Goal: Information Seeking & Learning: Learn about a topic

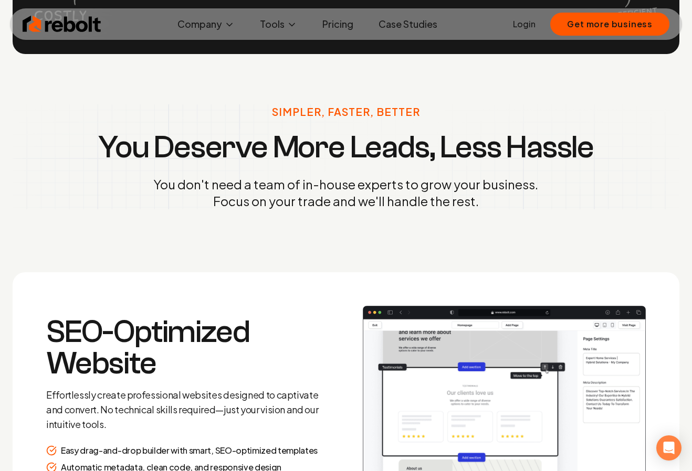
click at [352, 235] on div "Simpler, Faster, Better You Deserve More Leads, Less Hassle You don't need a te…" at bounding box center [346, 157] width 692 height 206
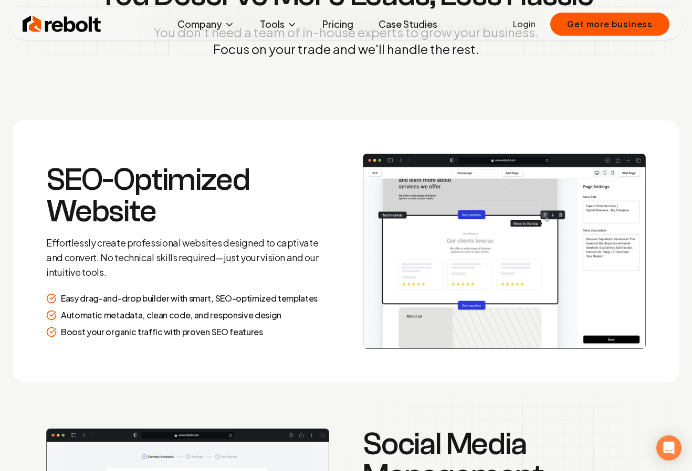
scroll to position [1369, 0]
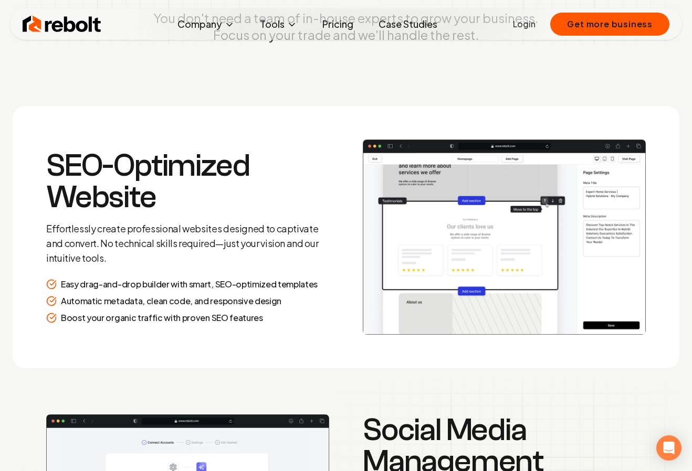
click at [149, 193] on h3 "SEO-Optimized Website" at bounding box center [187, 181] width 283 height 63
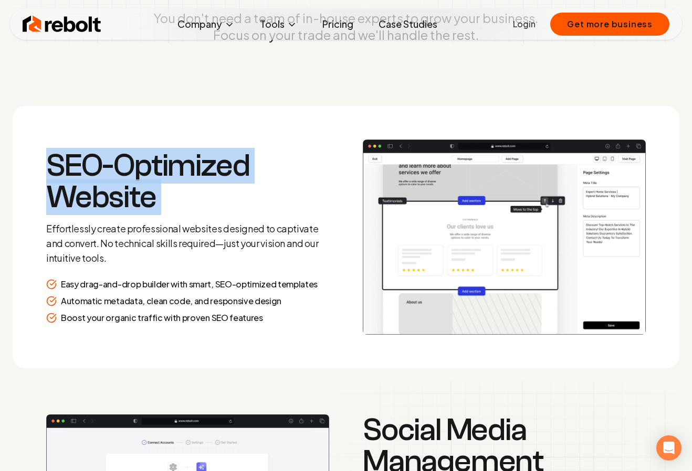
click at [149, 193] on h3 "SEO-Optimized Website" at bounding box center [187, 181] width 283 height 63
click at [174, 204] on h3 "SEO-Optimized Website" at bounding box center [187, 181] width 283 height 63
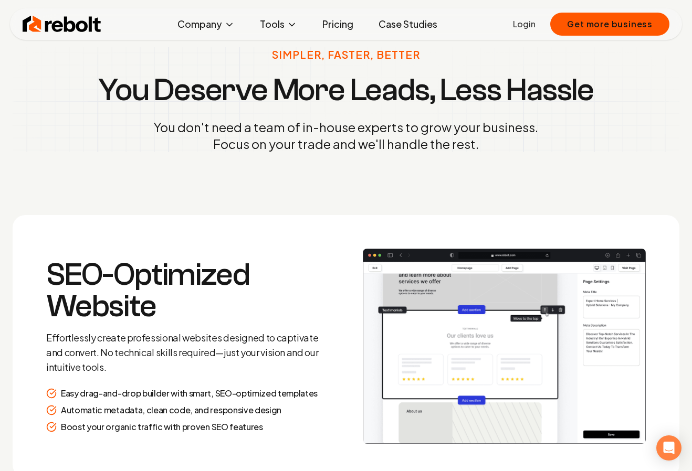
scroll to position [1259, 0]
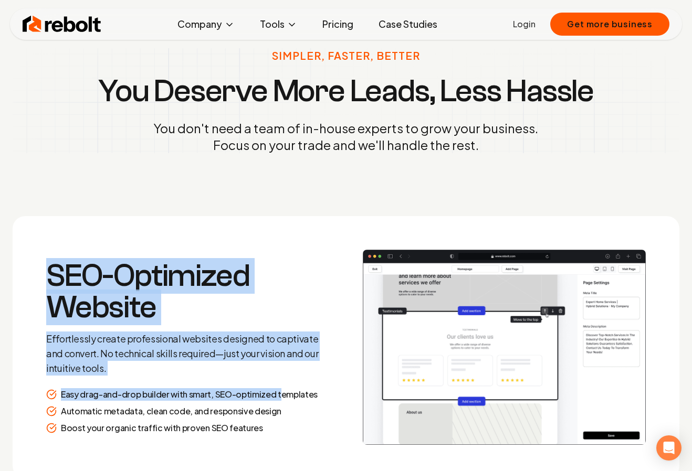
drag, startPoint x: 282, startPoint y: 225, endPoint x: 280, endPoint y: 392, distance: 167.0
click at [280, 391] on section "SEO-Optimized Website Effortlessly create professional websites designed to cap…" at bounding box center [346, 347] width 667 height 262
click at [280, 392] on p "Easy drag-and-drop builder with smart, SEO-optimized templates" at bounding box center [189, 394] width 257 height 13
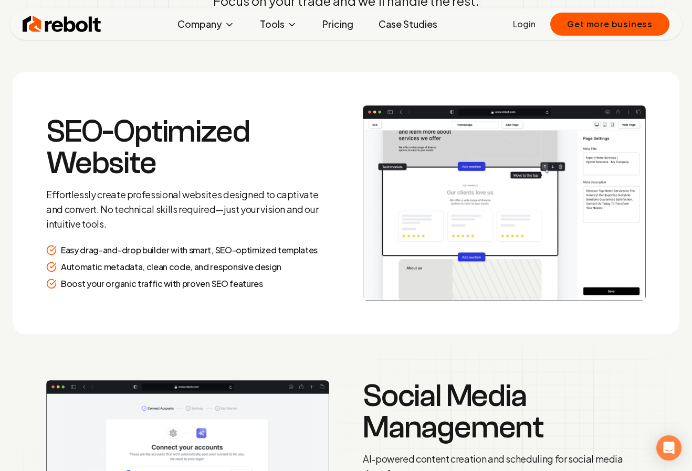
scroll to position [1679, 0]
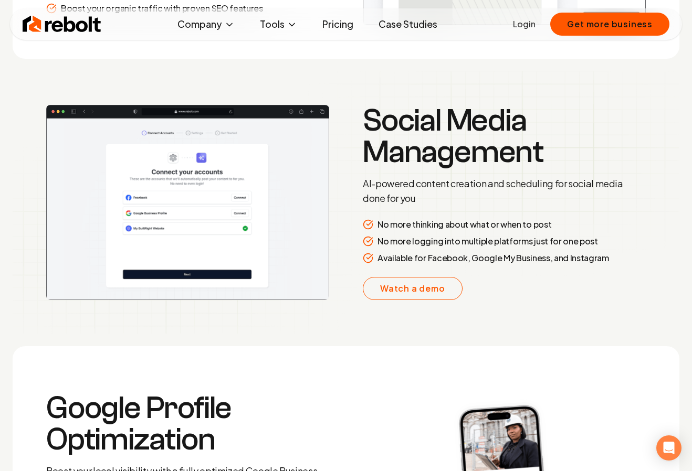
click at [482, 136] on div "SEO-Optimized Website Effortlessly create professional websites designed to cap…" at bounding box center [346, 371] width 692 height 1151
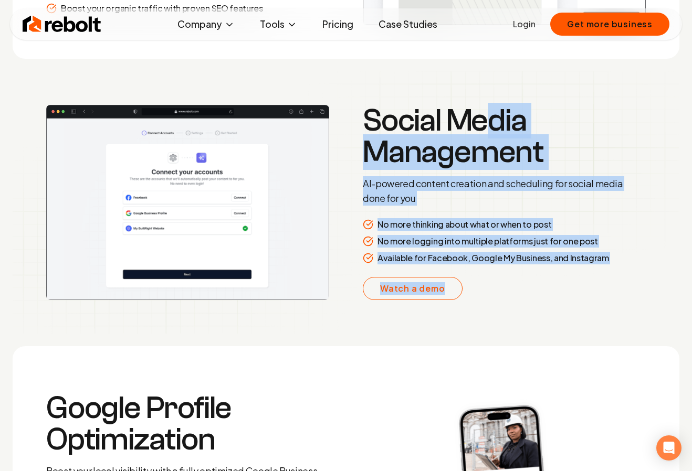
click at [482, 136] on h3 "Social Media Management" at bounding box center [504, 136] width 283 height 63
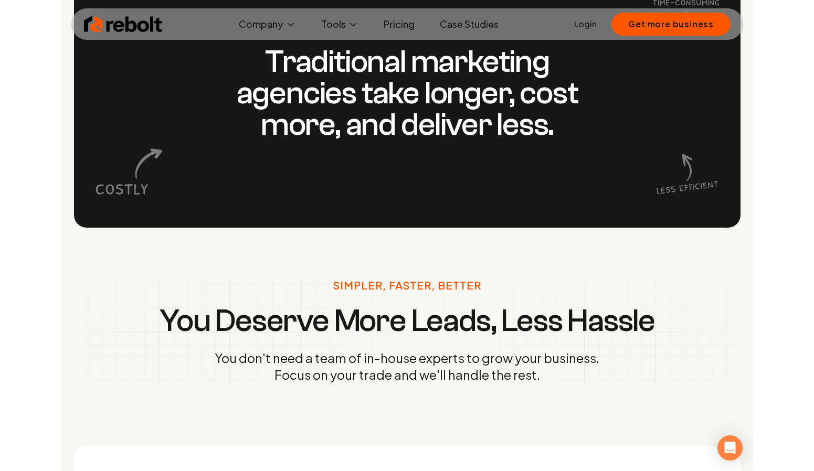
scroll to position [792, 0]
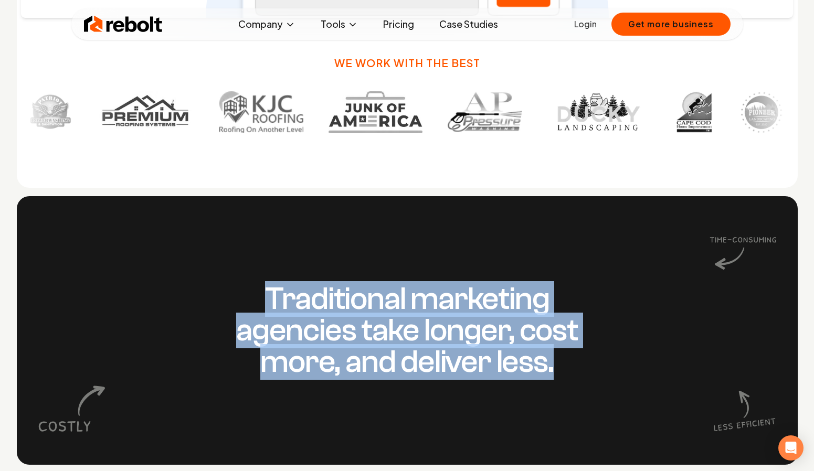
drag, startPoint x: 430, startPoint y: 249, endPoint x: 500, endPoint y: 431, distance: 194.8
click at [503, 433] on div "Traditional marketing agencies take longer, cost more, and deliver less." at bounding box center [407, 330] width 781 height 269
click at [500, 431] on div "Traditional marketing agencies take longer, cost more, and deliver less." at bounding box center [407, 330] width 781 height 269
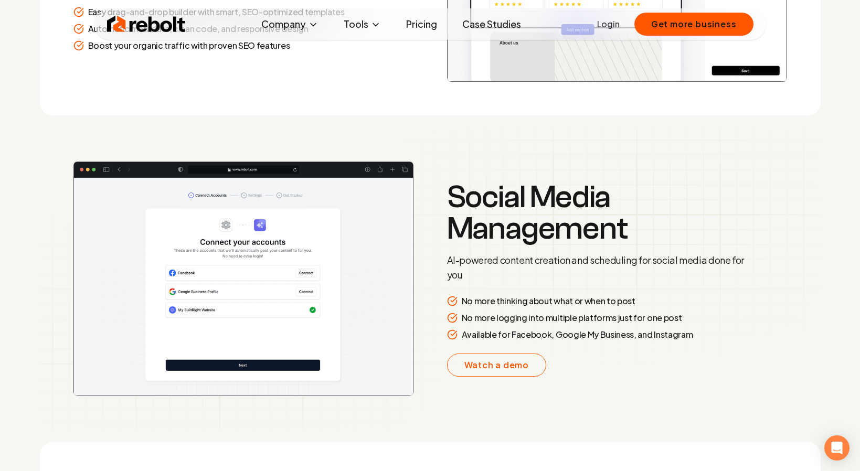
scroll to position [1624, 0]
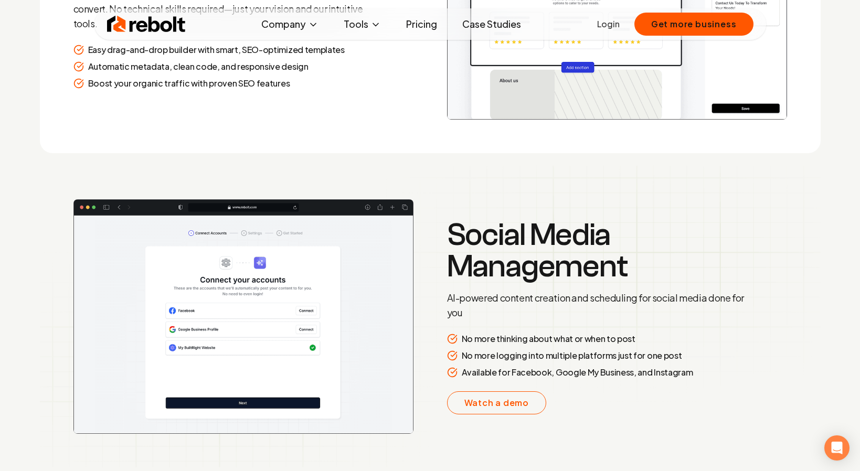
click at [491, 238] on h3 "Social Media Management" at bounding box center [598, 250] width 302 height 63
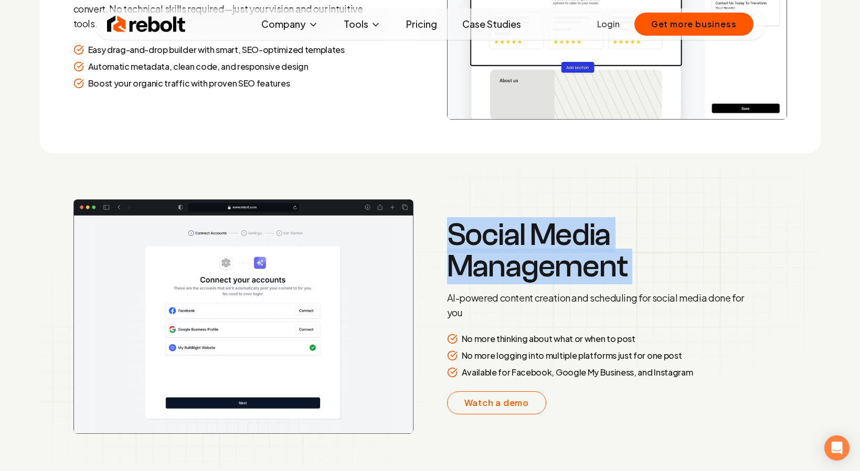
click at [491, 238] on h3 "Social Media Management" at bounding box center [598, 250] width 302 height 63
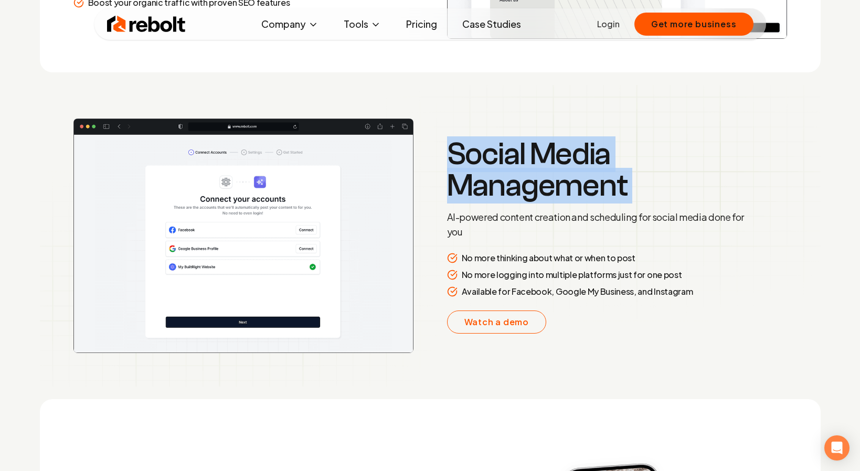
scroll to position [2000, 0]
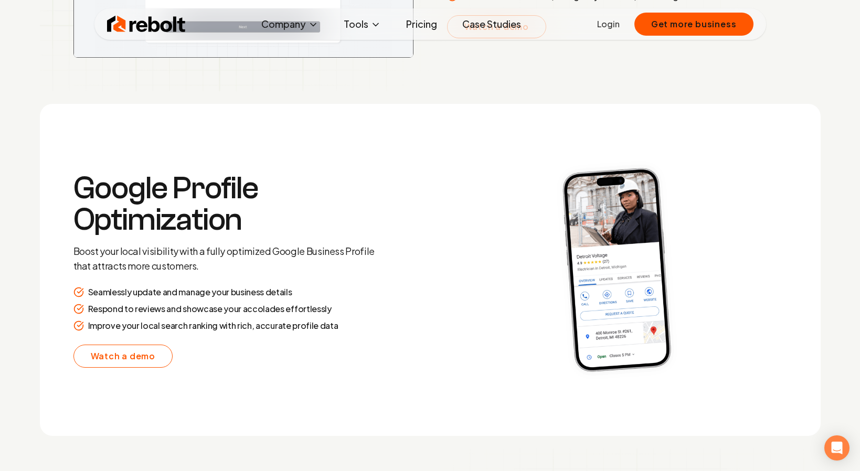
click at [194, 202] on h3 "Google Profile Optimization" at bounding box center [224, 204] width 302 height 63
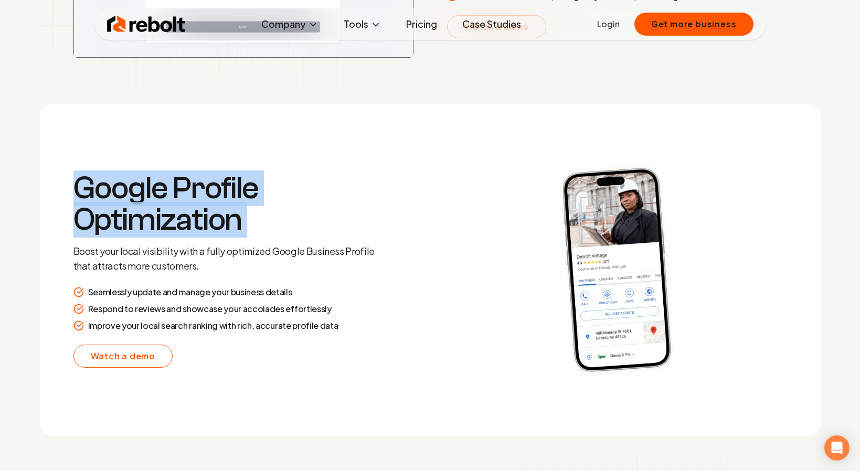
click at [194, 202] on h3 "Google Profile Optimization" at bounding box center [224, 204] width 302 height 63
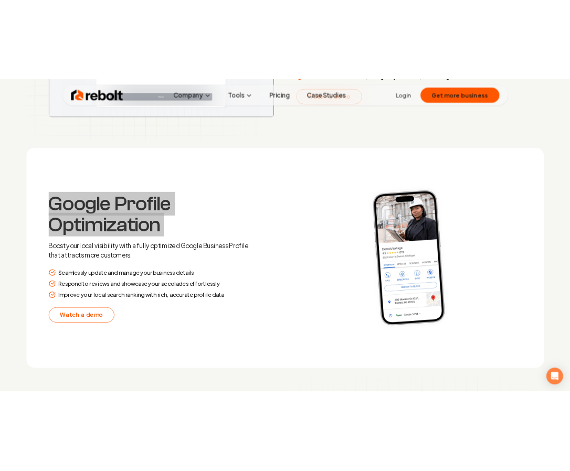
scroll to position [1964, 0]
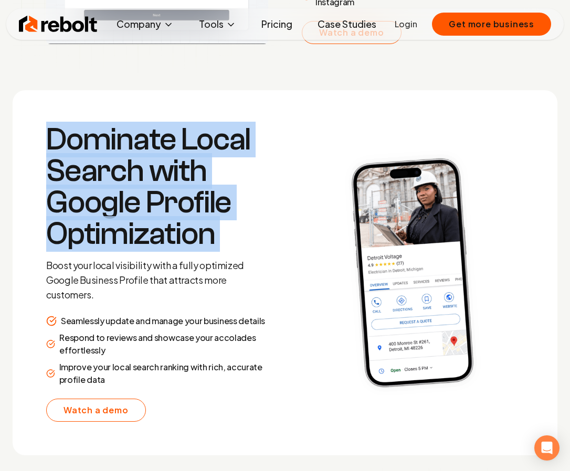
click at [214, 186] on h3 "Dominate Local Search with Google Profile Optimization" at bounding box center [157, 187] width 222 height 126
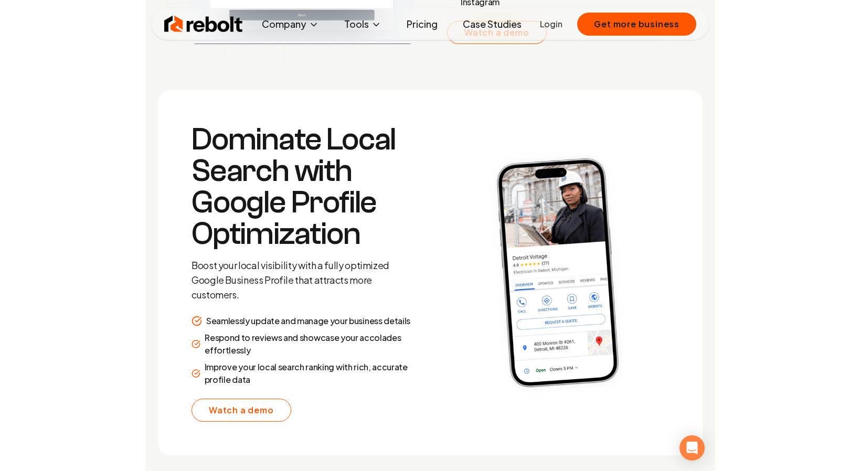
scroll to position [2000, 0]
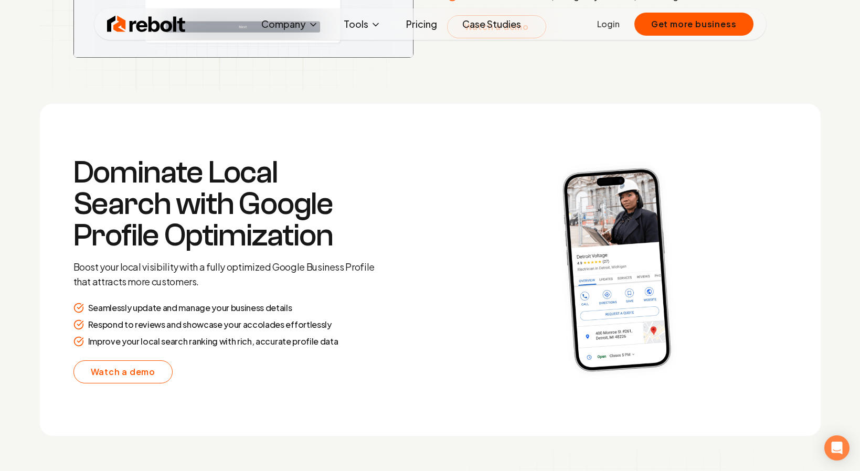
click at [171, 271] on p "Boost your local visibility with a fully optimized Google Business Profile that…" at bounding box center [224, 274] width 302 height 29
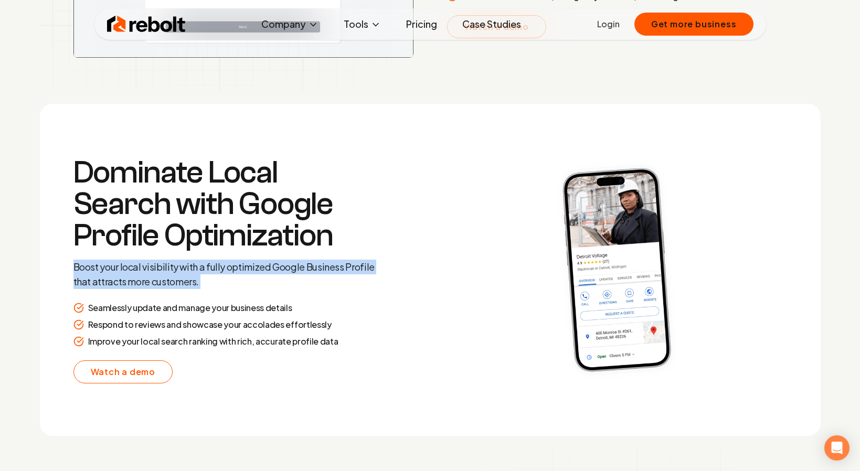
click at [171, 271] on p "Boost your local visibility with a fully optimized Google Business Profile that…" at bounding box center [224, 274] width 302 height 29
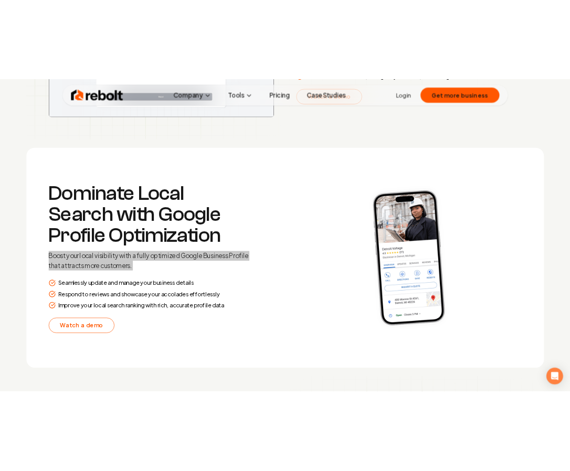
scroll to position [1964, 0]
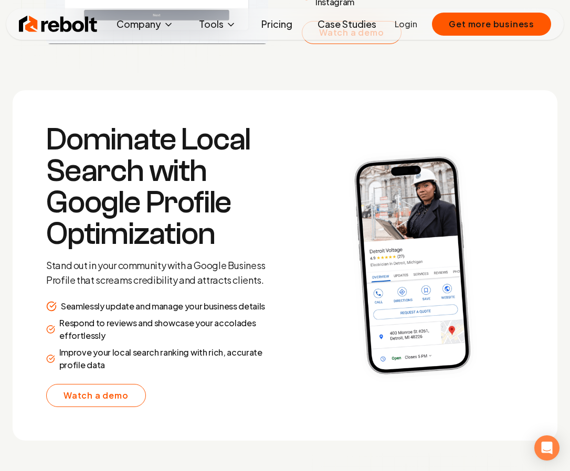
click at [168, 269] on p "Stand out in your community with a Google Business Profile that screams credibi…" at bounding box center [157, 272] width 222 height 29
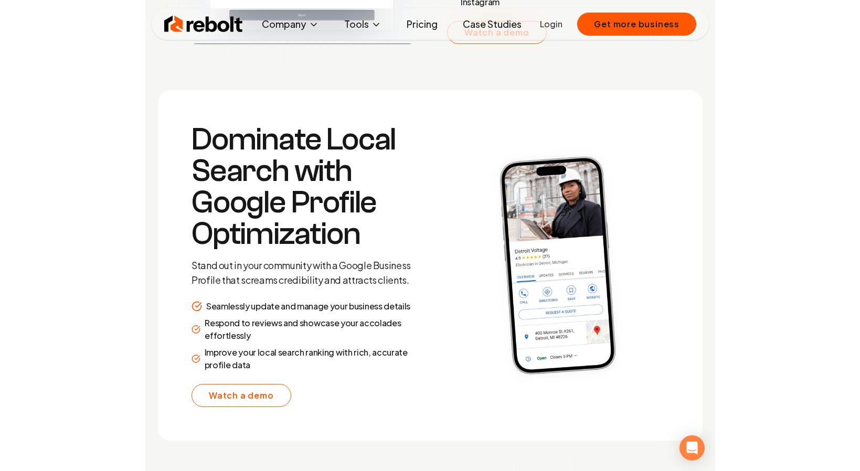
scroll to position [2000, 0]
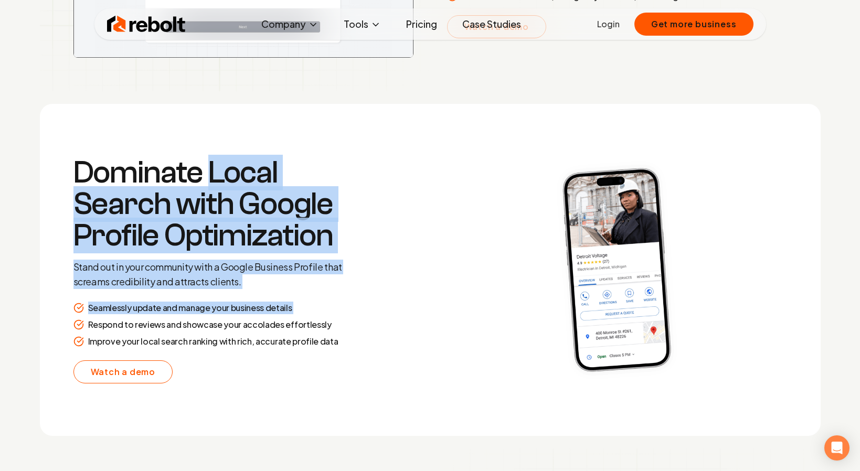
drag, startPoint x: 208, startPoint y: 162, endPoint x: 299, endPoint y: 322, distance: 184.5
click at [299, 322] on div "Dominate Local Search with Google Profile Optimization Stand out in your commun…" at bounding box center [224, 270] width 302 height 227
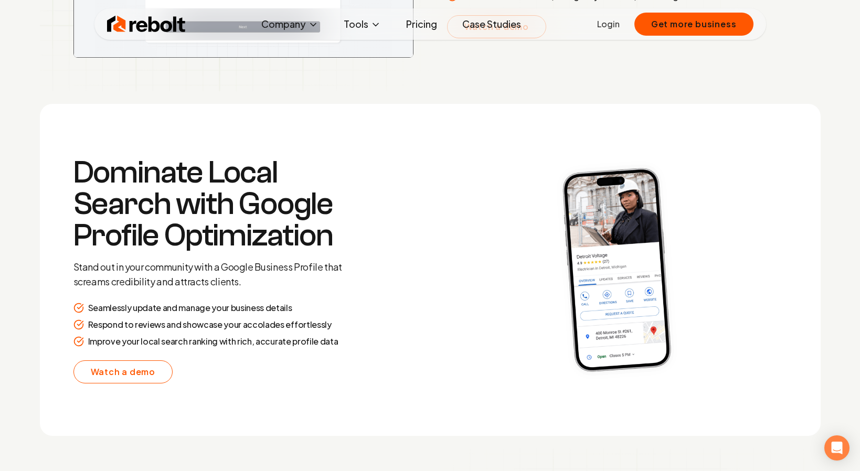
click at [300, 323] on p "Respond to reviews and showcase your accolades effortlessly" at bounding box center [210, 325] width 244 height 13
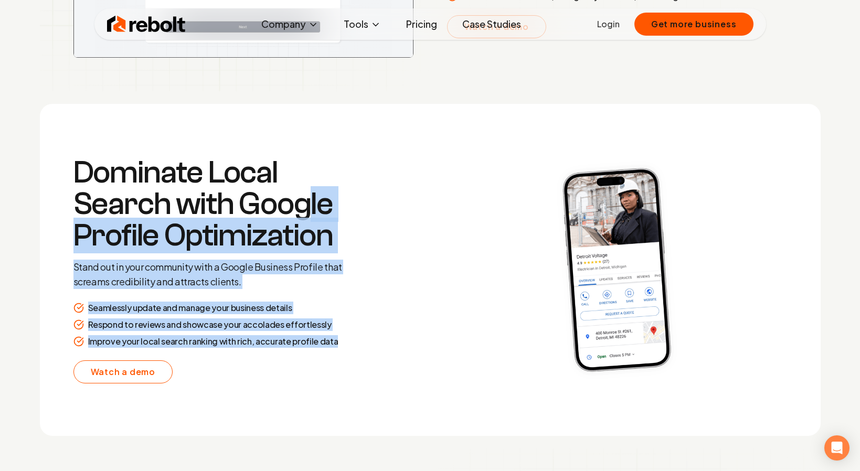
drag, startPoint x: 314, startPoint y: 373, endPoint x: 306, endPoint y: 213, distance: 160.3
click at [306, 213] on div "Dominate Local Search with Google Profile Optimization Stand out in your commun…" at bounding box center [224, 270] width 302 height 227
click at [306, 213] on h3 "Dominate Local Search with Google Profile Optimization" at bounding box center [224, 204] width 302 height 94
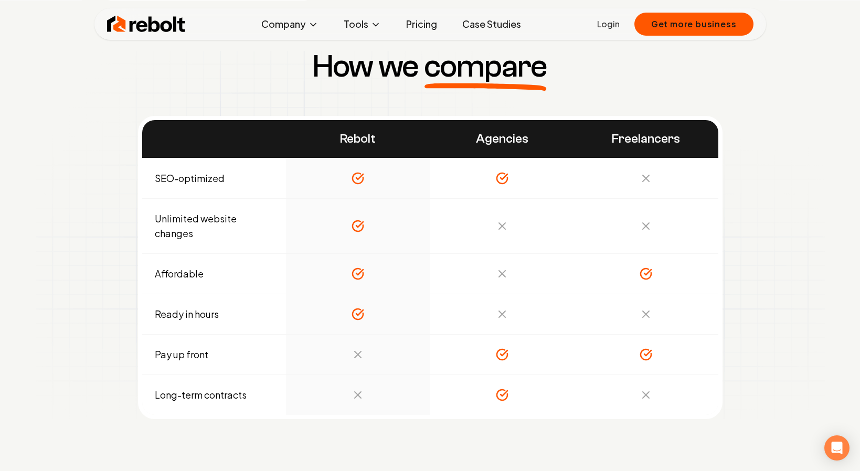
scroll to position [3617, 0]
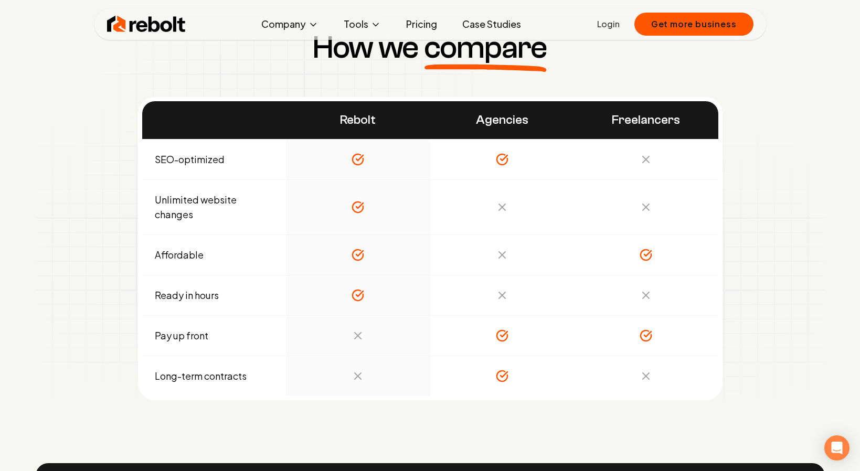
drag, startPoint x: 294, startPoint y: 124, endPoint x: 389, endPoint y: 415, distance: 306.0
click at [389, 415] on div "How we compare Rebolt Agencies Freelancers SEO-optimized Unlimited website chan…" at bounding box center [430, 216] width 806 height 469
drag, startPoint x: 417, startPoint y: 428, endPoint x: 299, endPoint y: 99, distance: 349.4
click at [299, 99] on div "How we compare Rebolt Agencies Freelancers SEO-optimized Unlimited website chan…" at bounding box center [430, 216] width 806 height 469
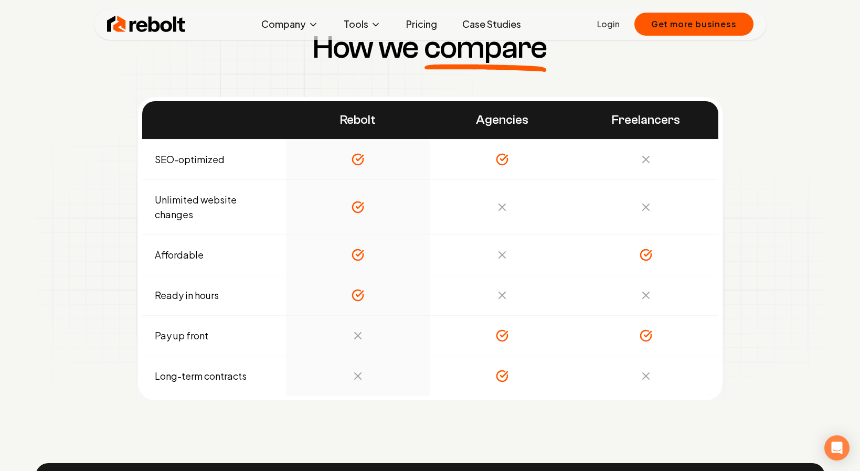
click at [299, 99] on div "Rebolt Agencies Freelancers SEO-optimized Unlimited website changes Affordable …" at bounding box center [430, 248] width 585 height 303
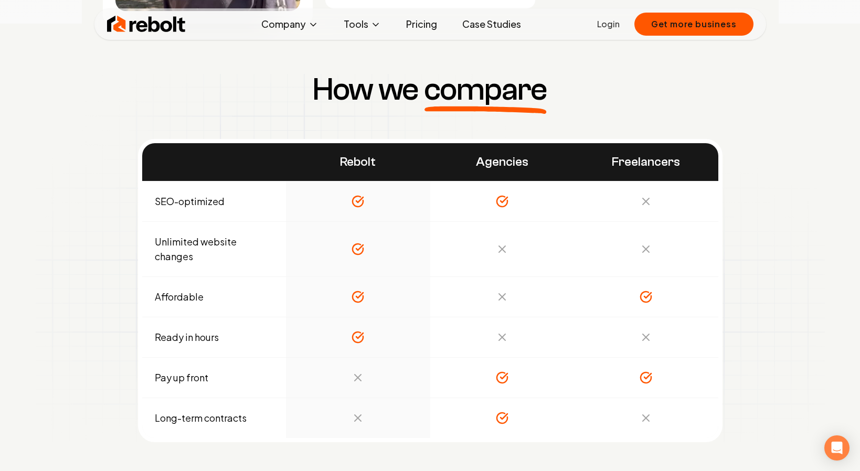
scroll to position [3577, 0]
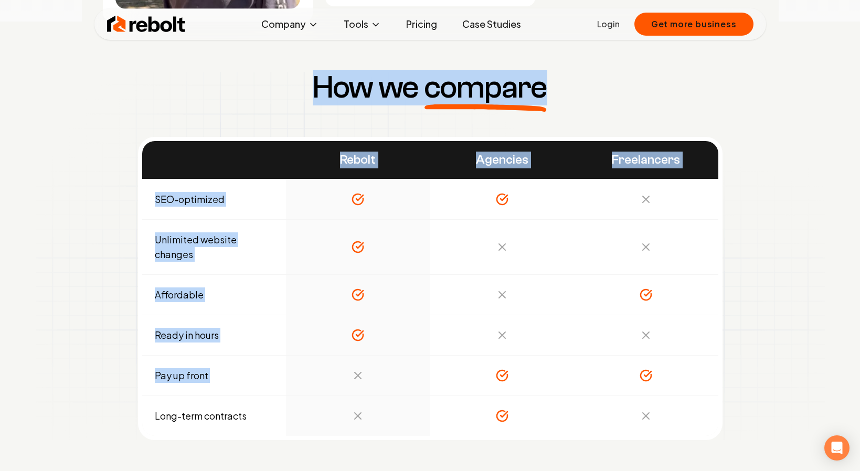
drag, startPoint x: 292, startPoint y: 65, endPoint x: 466, endPoint y: 361, distance: 343.3
click at [466, 361] on div "How we compare Rebolt Agencies Freelancers SEO-optimized Unlimited website chan…" at bounding box center [430, 256] width 806 height 469
click at [466, 361] on td at bounding box center [502, 376] width 144 height 40
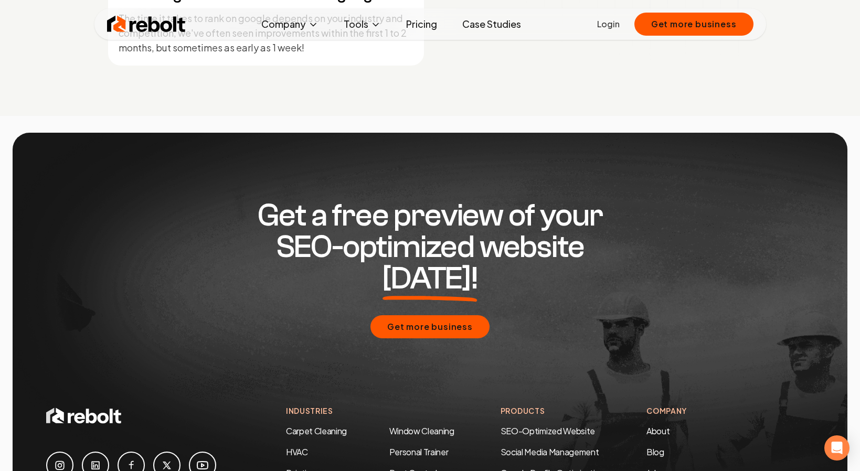
scroll to position [4804, 0]
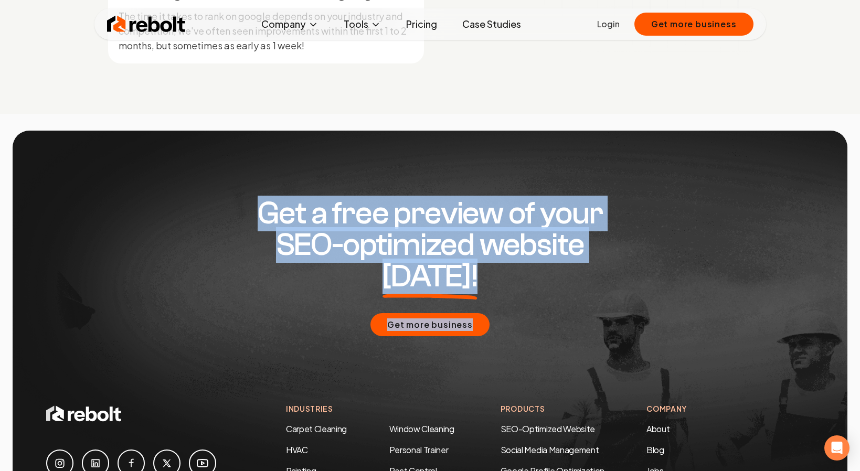
drag, startPoint x: 166, startPoint y: 188, endPoint x: 248, endPoint y: 350, distance: 181.0
click at [248, 350] on div "Get a free preview of your SEO-optimized website [DATE]! Get more business" at bounding box center [430, 267] width 768 height 273
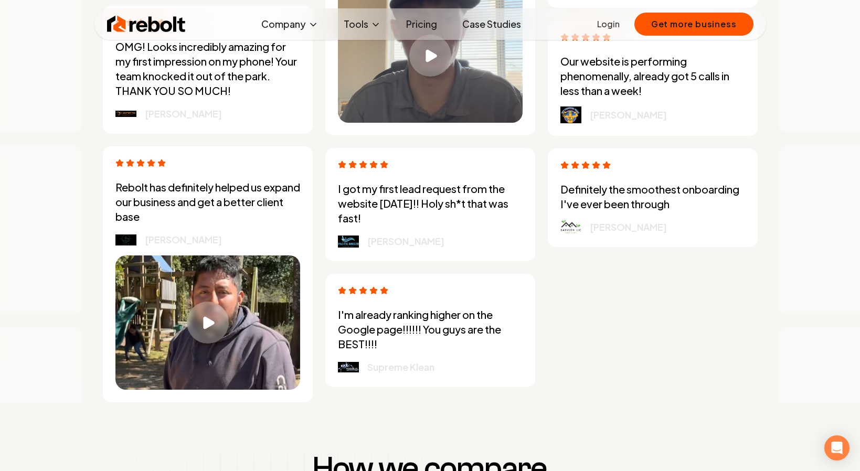
scroll to position [3117, 0]
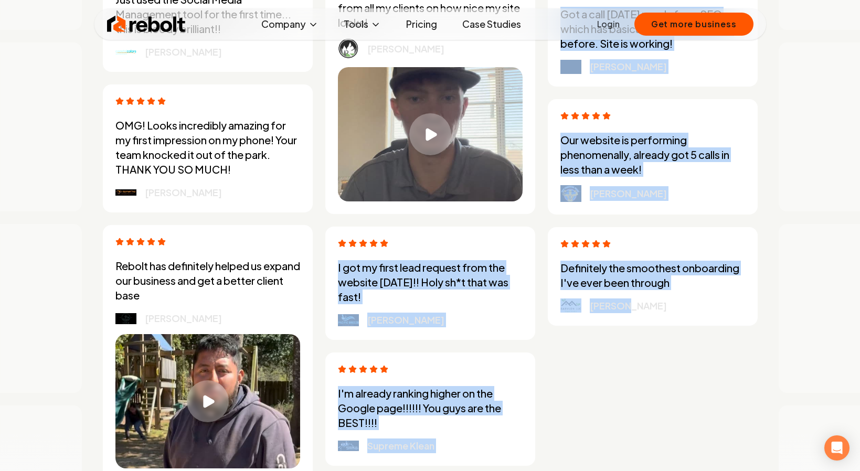
drag, startPoint x: 322, startPoint y: 232, endPoint x: 587, endPoint y: 428, distance: 330.3
click at [587, 428] on div "Just wanted to say the website worked... so far its introduced me to 2 high qua…" at bounding box center [430, 153] width 672 height 655
click at [595, 391] on div "Just wanted to say the website worked... so far its introduced me to 2 high qua…" at bounding box center [430, 153] width 672 height 655
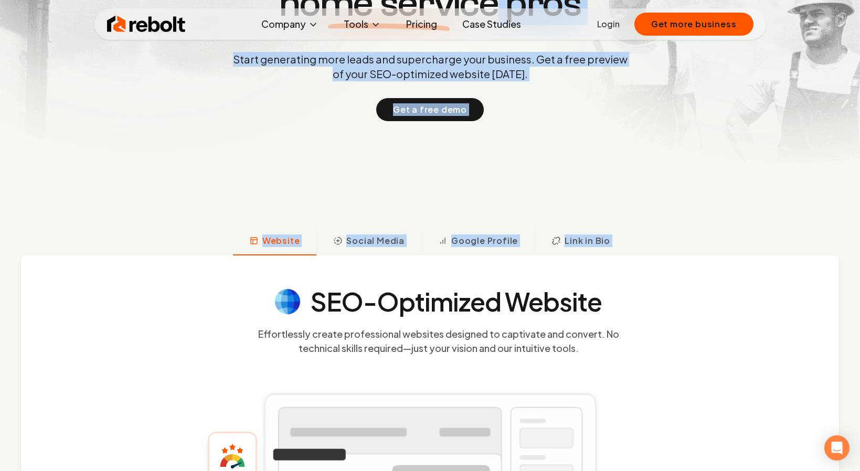
scroll to position [0, 0]
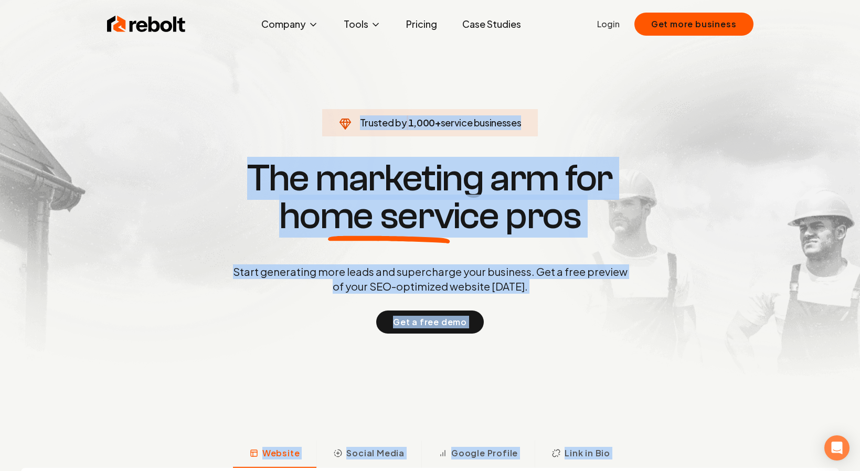
drag, startPoint x: 643, startPoint y: 408, endPoint x: 492, endPoint y: -82, distance: 512.4
click at [492, 0] on html "Rebolt Company About Blog Jobs Tools Google Review QR Code Generator Google Bus…" at bounding box center [430, 235] width 860 height 471
click at [451, 140] on section "Trusted by 1,000 + service businesses The marketing arm for home service pros S…" at bounding box center [430, 246] width 521 height 424
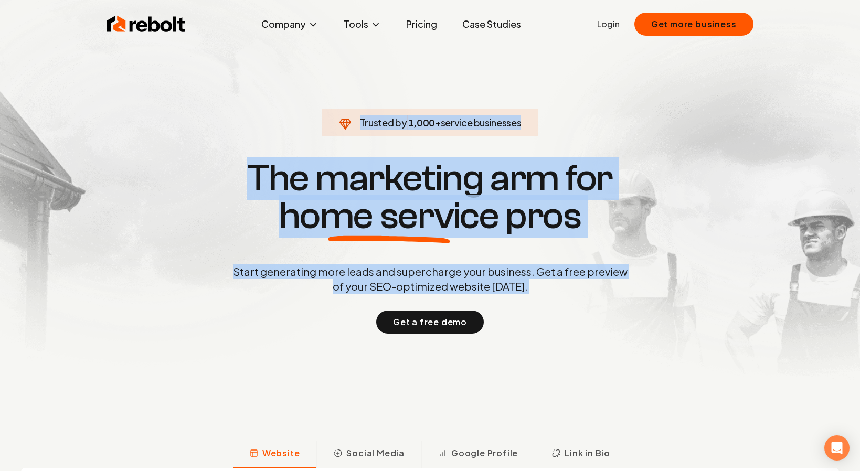
drag, startPoint x: 382, startPoint y: 115, endPoint x: 413, endPoint y: 306, distance: 192.6
click at [414, 307] on div "Trusted by 1,000 + service businesses The marketing arm for home service pros S…" at bounding box center [430, 245] width 521 height 176
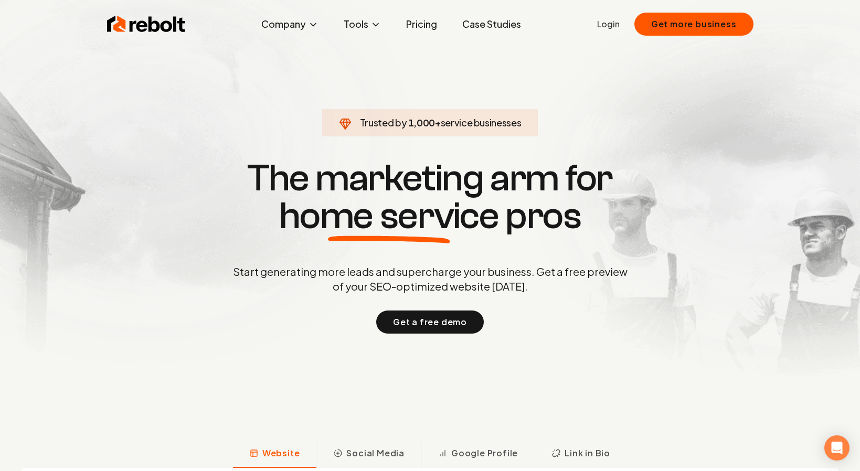
click at [330, 321] on div "Get a free demo" at bounding box center [430, 322] width 399 height 23
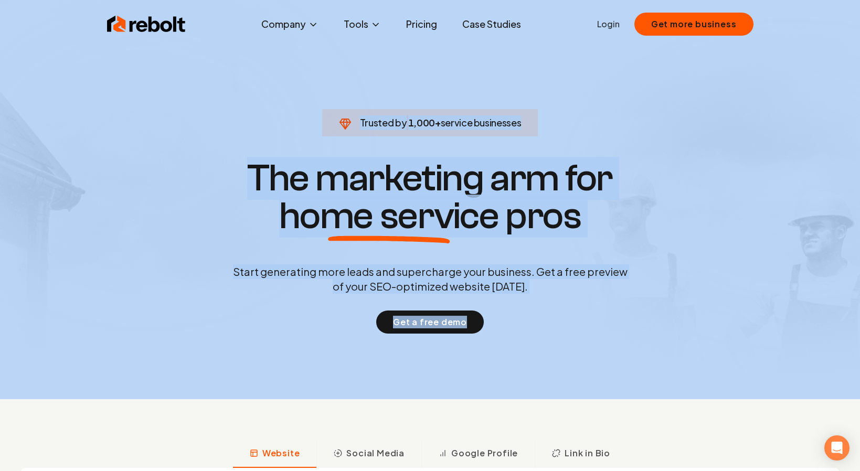
drag, startPoint x: 344, startPoint y: 360, endPoint x: 297, endPoint y: 0, distance: 362.6
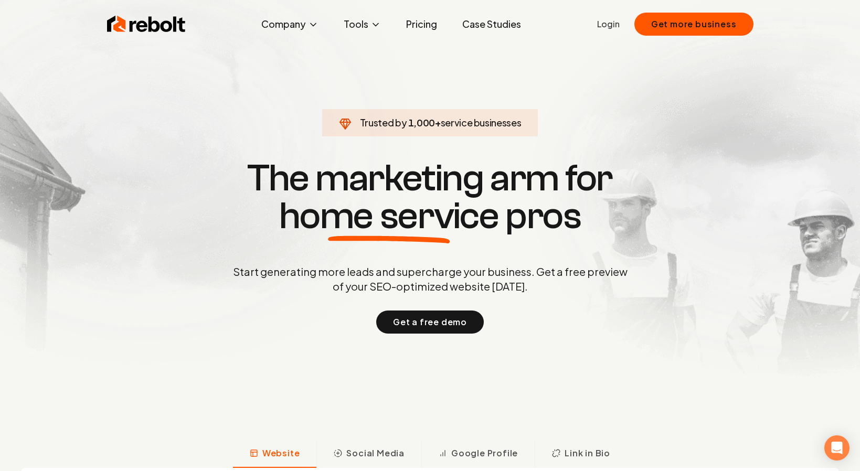
click at [247, 177] on h1 "The marketing arm for home service pros" at bounding box center [430, 198] width 504 height 76
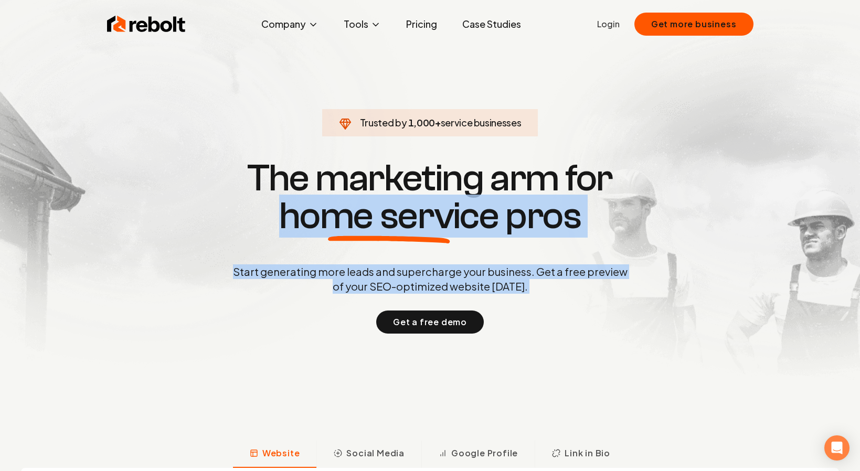
drag, startPoint x: 266, startPoint y: 308, endPoint x: 267, endPoint y: 215, distance: 92.4
click at [267, 215] on div "Trusted by 1,000 + service businesses The marketing arm for home service pros S…" at bounding box center [430, 245] width 521 height 176
click at [263, 215] on h1 "The marketing arm for home service pros" at bounding box center [430, 198] width 504 height 76
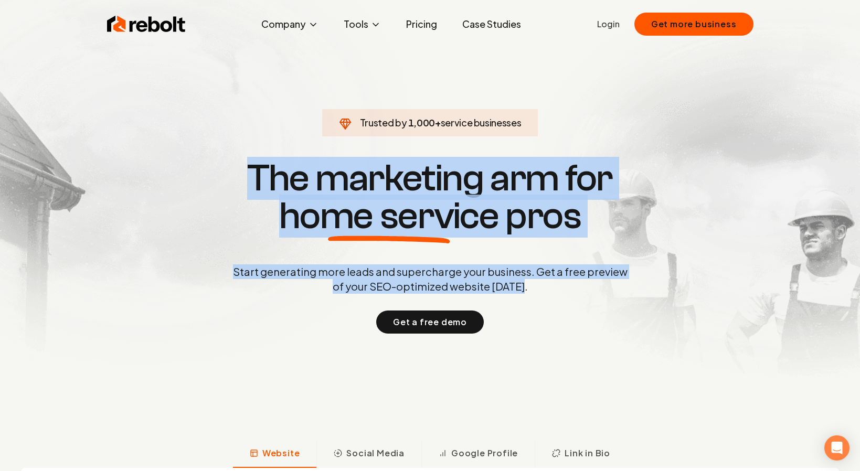
drag, startPoint x: 271, startPoint y: 297, endPoint x: 175, endPoint y: 104, distance: 215.5
click at [175, 105] on section "Trusted by 1,000 + service businesses The marketing arm for home service pros S…" at bounding box center [430, 246] width 521 height 424
click at [175, 104] on section "Trusted by 1,000 + service businesses The marketing arm for home service pros S…" at bounding box center [430, 246] width 521 height 424
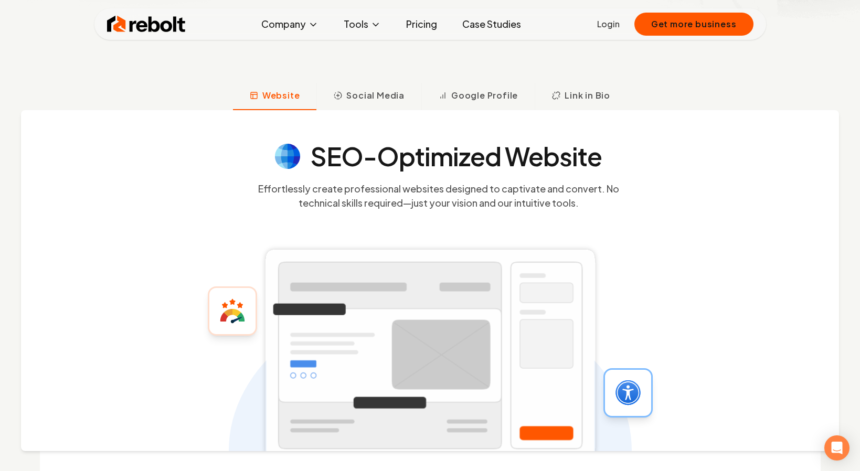
scroll to position [360, 0]
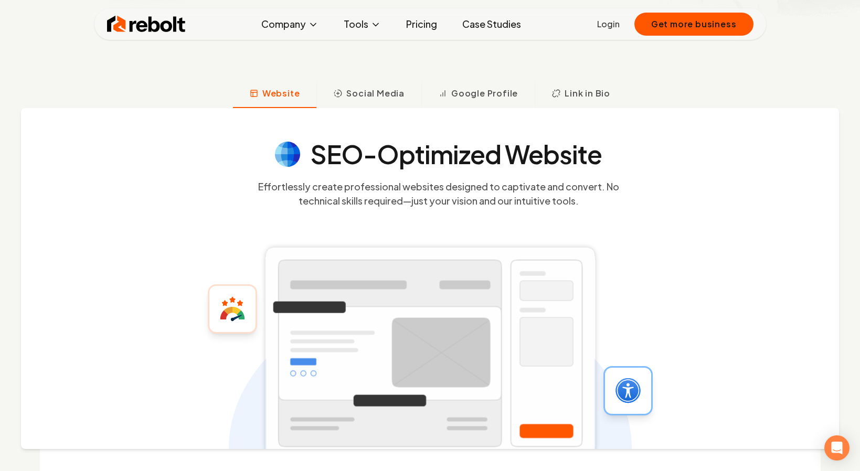
click at [387, 162] on h4 "SEO-Optimized Website" at bounding box center [457, 154] width 292 height 25
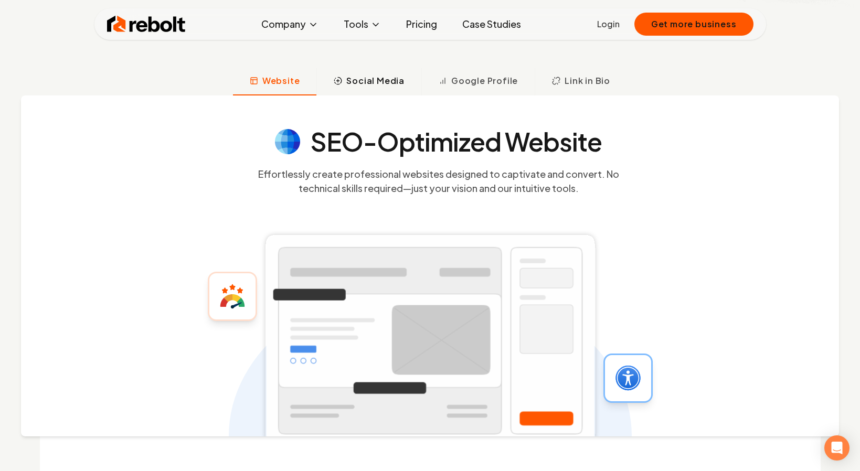
click at [398, 69] on button "Social Media" at bounding box center [369, 81] width 105 height 27
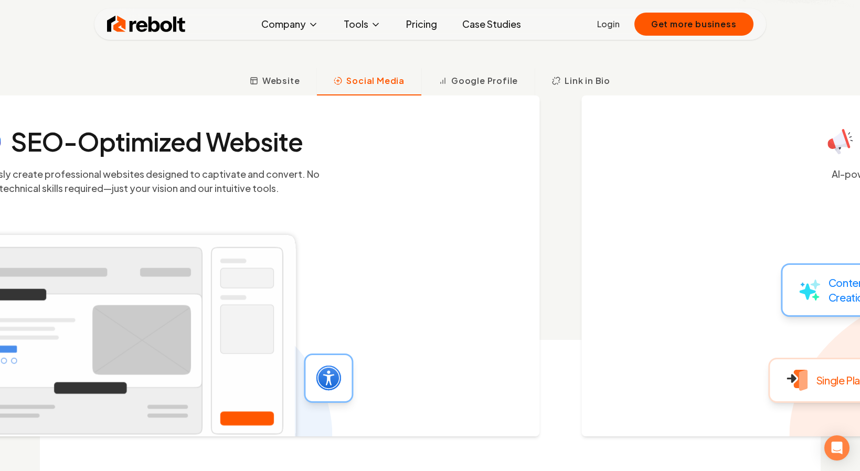
scroll to position [390, 0]
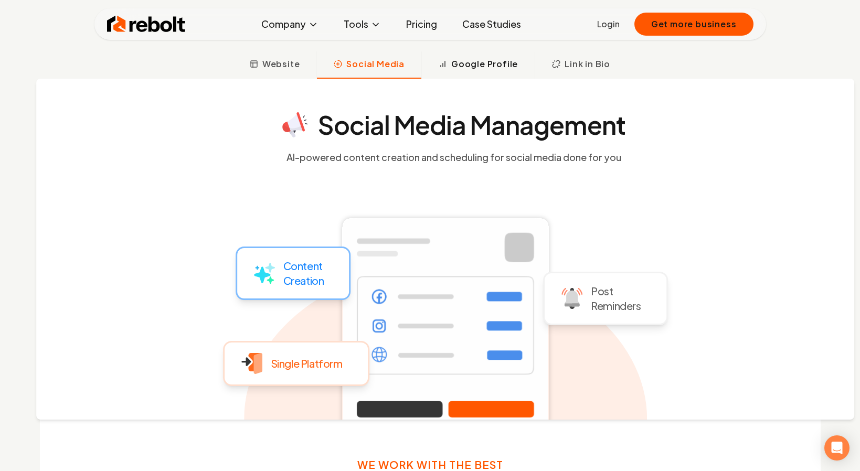
click at [487, 69] on span "Google Profile" at bounding box center [484, 64] width 67 height 13
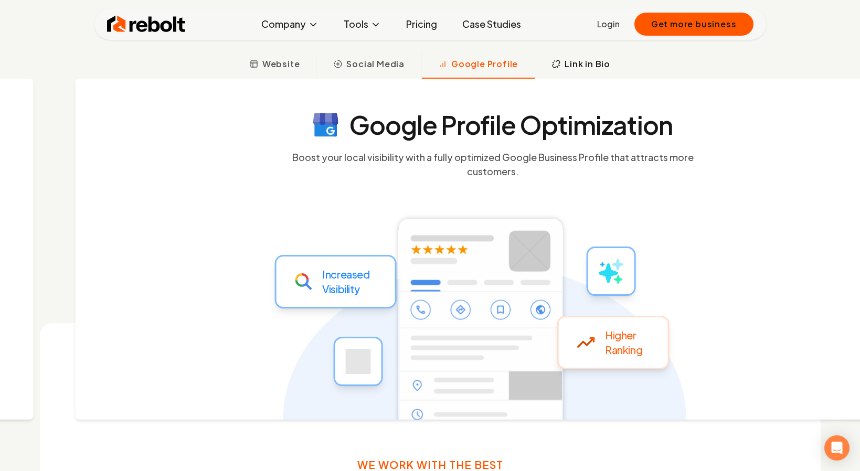
click at [562, 67] on button "Link in Bio" at bounding box center [581, 64] width 92 height 27
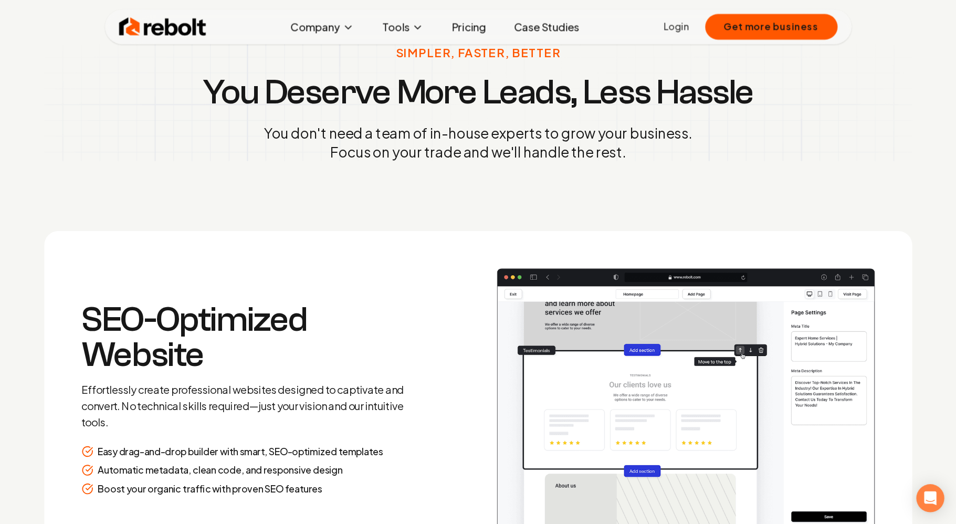
scroll to position [1267, 0]
